Goal: Transaction & Acquisition: Purchase product/service

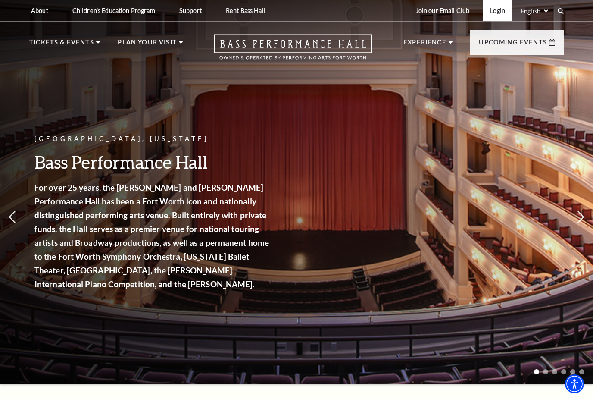
click at [499, 11] on link "Login" at bounding box center [497, 10] width 29 height 21
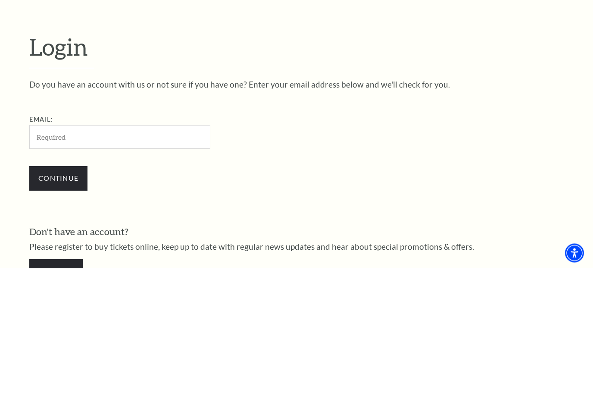
scroll to position [111, 0]
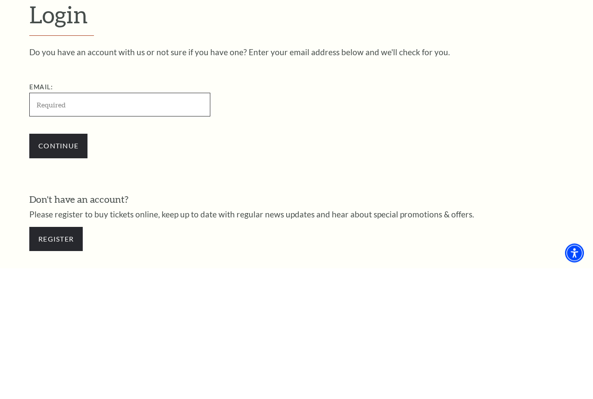
type input "jim.griffin.texas@gmail.com"
click at [58, 265] on input "Continue" at bounding box center [58, 277] width 58 height 24
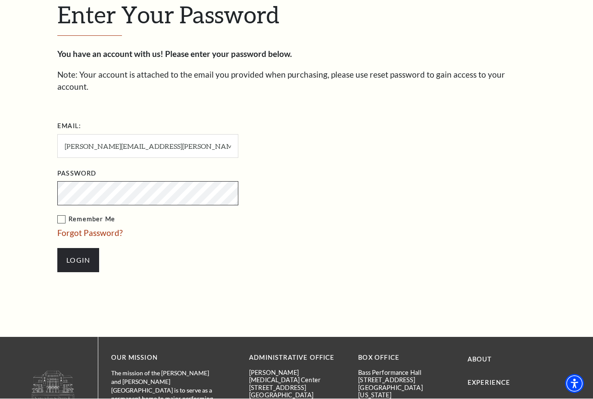
scroll to position [250, 0]
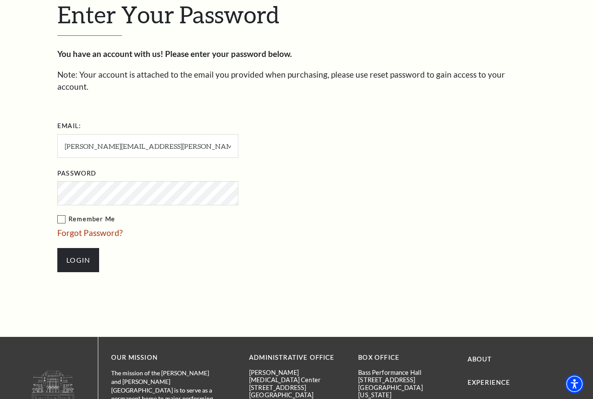
click at [84, 248] on input "Login" at bounding box center [78, 260] width 42 height 24
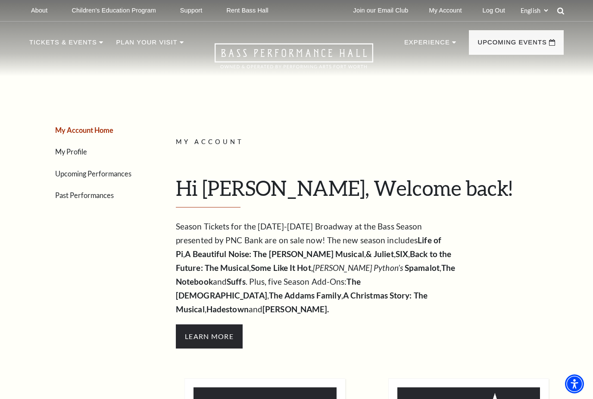
click at [563, 9] on icon at bounding box center [561, 11] width 8 height 8
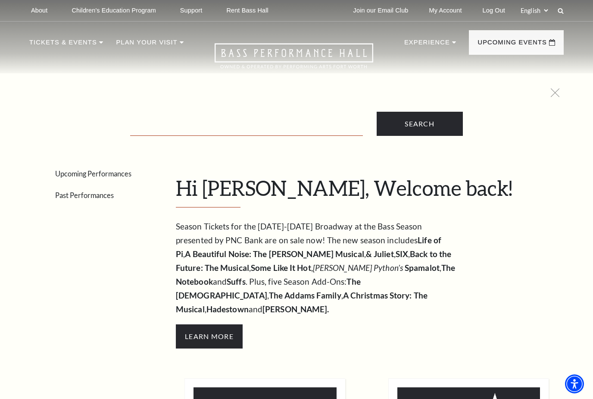
click at [154, 125] on input "Text field" at bounding box center [246, 127] width 233 height 18
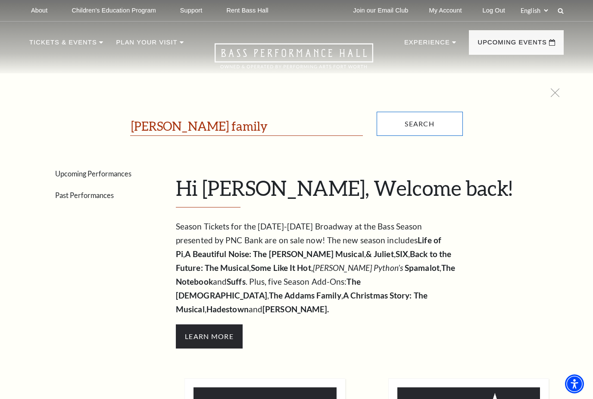
type input "[PERSON_NAME] family"
click at [426, 130] on input "Search" at bounding box center [420, 124] width 86 height 24
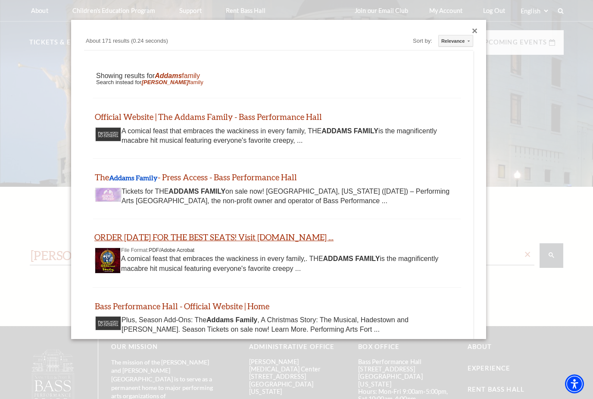
click at [130, 239] on link "ORDER [DATE] FOR THE BEST SEATS! Visit [DOMAIN_NAME] ..." at bounding box center [213, 237] width 239 height 10
click at [139, 117] on link "Official Website | The Addams Family - Bass Performance Hall" at bounding box center [207, 116] width 227 height 10
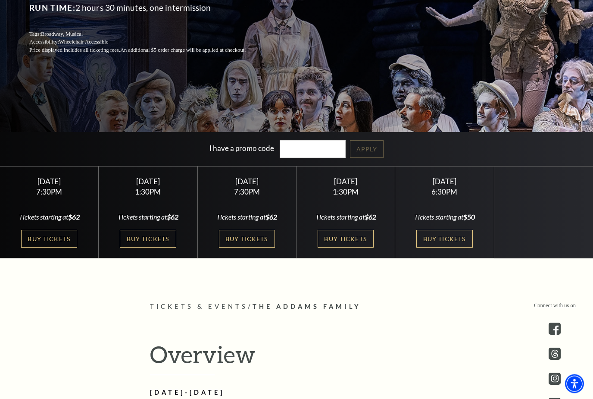
scroll to position [192, 0]
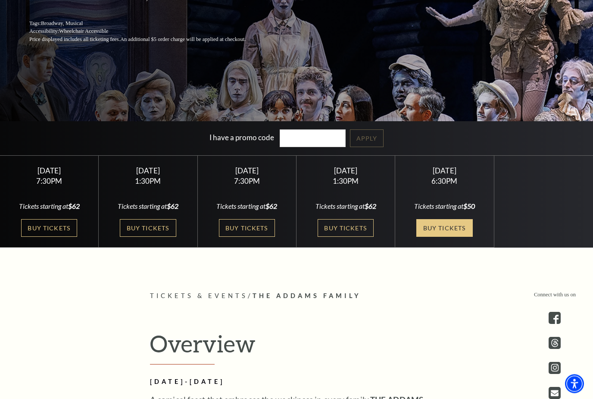
click at [459, 237] on link "Buy Tickets" at bounding box center [444, 228] width 56 height 18
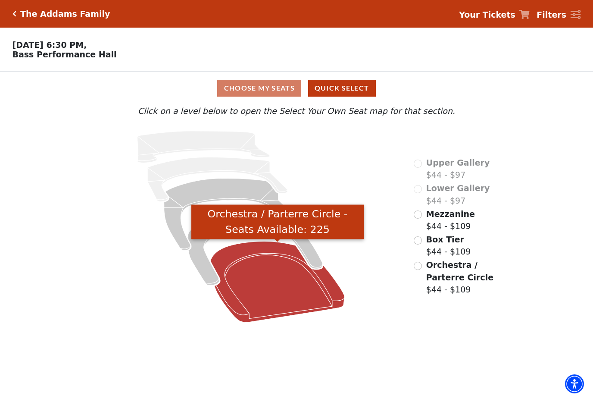
click at [291, 290] on icon "Orchestra / Parterre Circle - Seats Available: 225" at bounding box center [277, 281] width 134 height 81
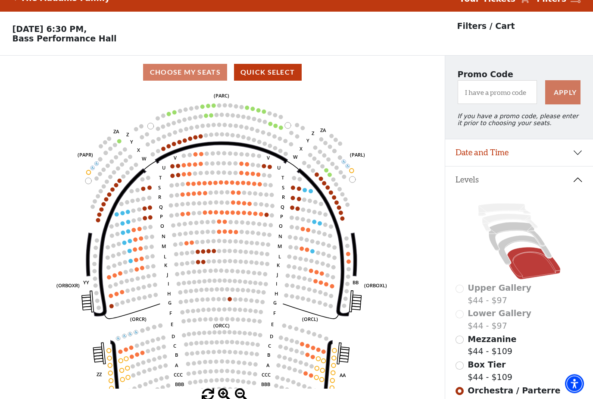
scroll to position [40, 0]
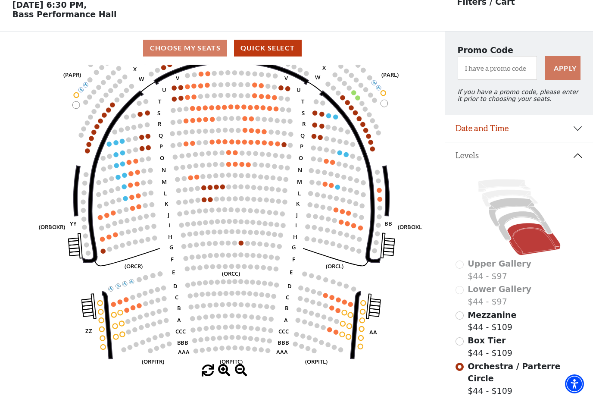
click at [214, 189] on circle at bounding box center [216, 186] width 5 height 5
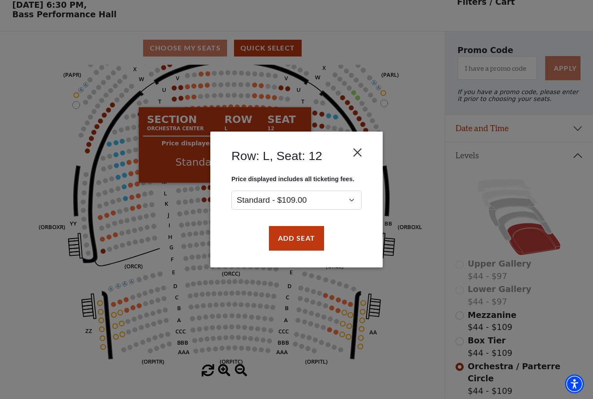
click at [363, 146] on button "Close" at bounding box center [358, 152] width 16 height 16
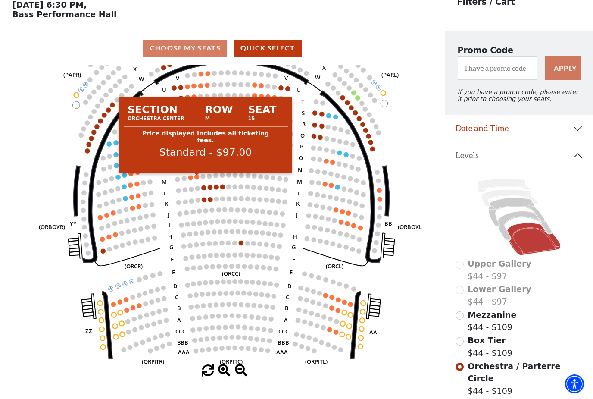
click at [198, 179] on circle at bounding box center [196, 177] width 5 height 5
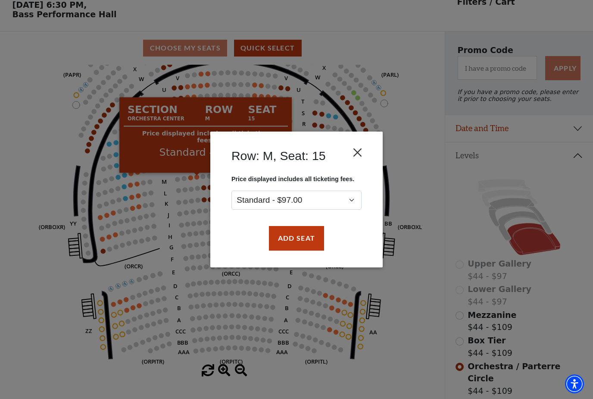
click at [361, 149] on button "Close" at bounding box center [358, 152] width 16 height 16
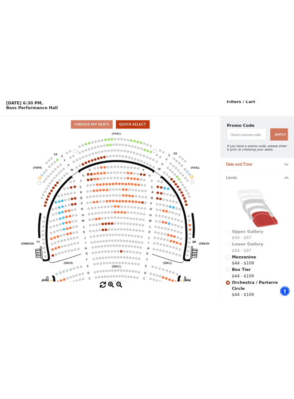
scroll to position [0, 0]
